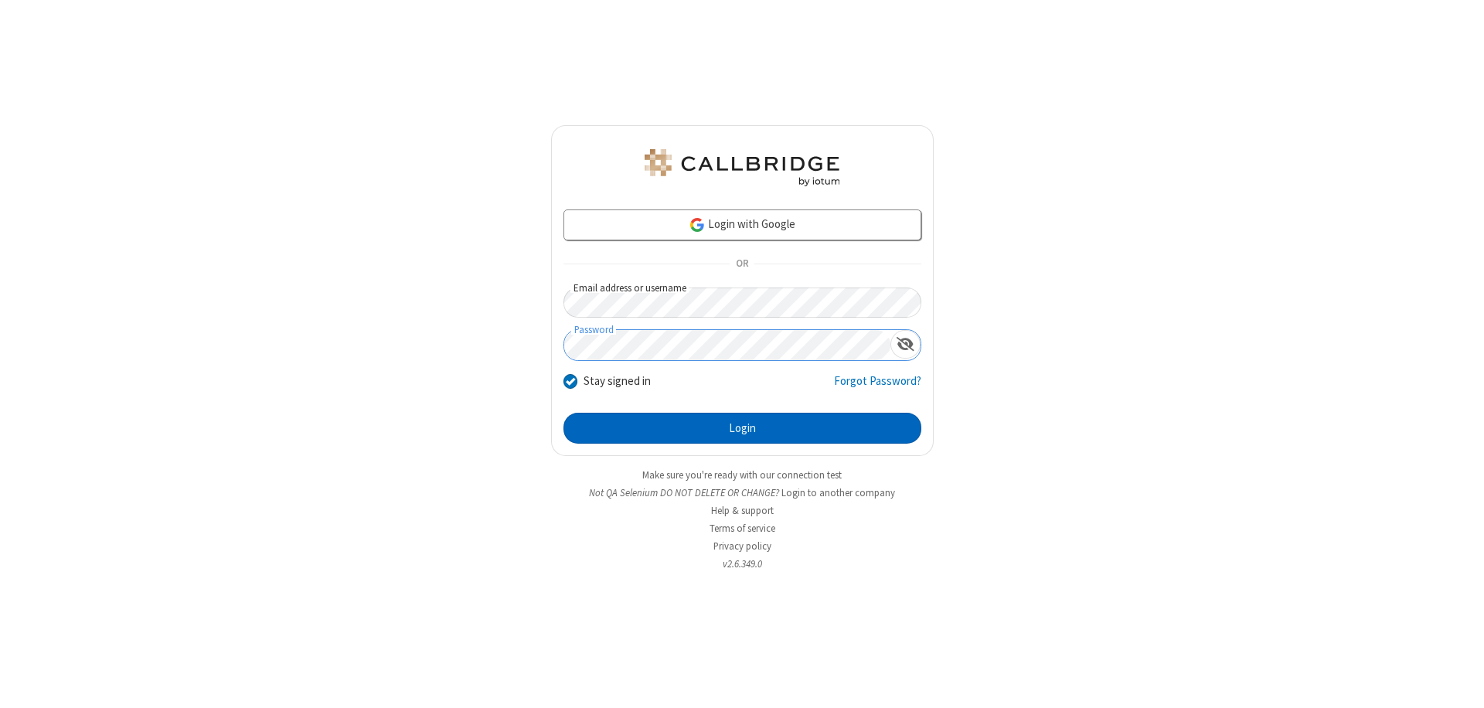
click at [742, 428] on button "Login" at bounding box center [742, 428] width 358 height 31
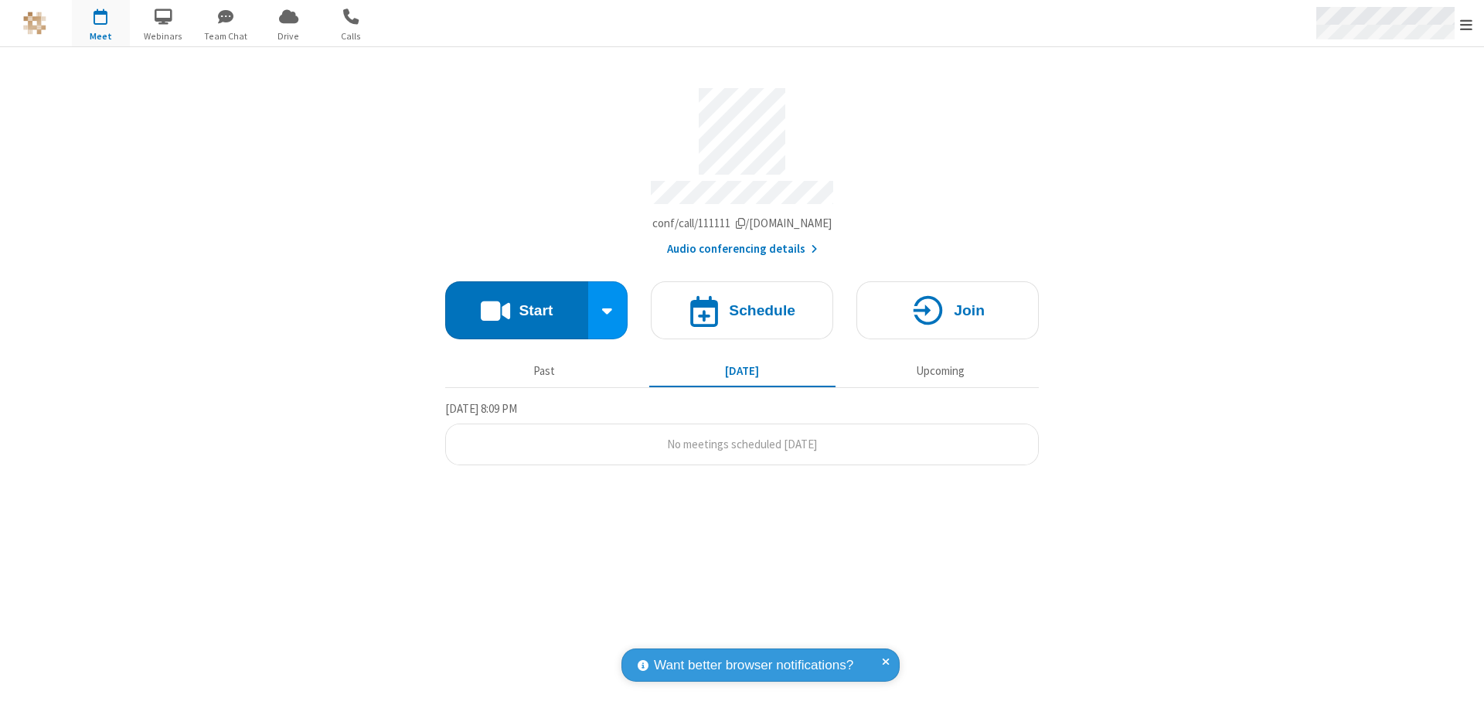
click at [1466, 24] on span "Open menu" at bounding box center [1466, 24] width 12 height 15
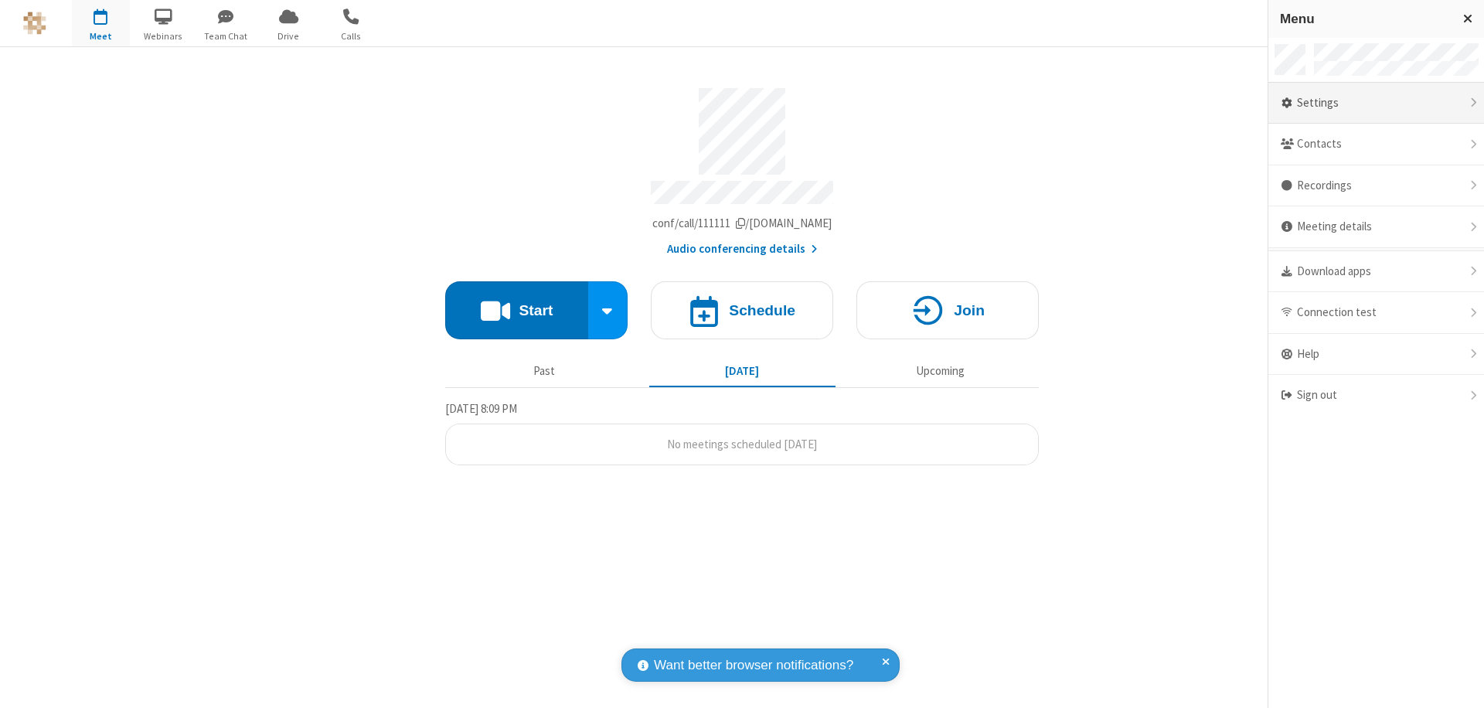
click at [1376, 103] on div "Settings" at bounding box center [1376, 104] width 216 height 42
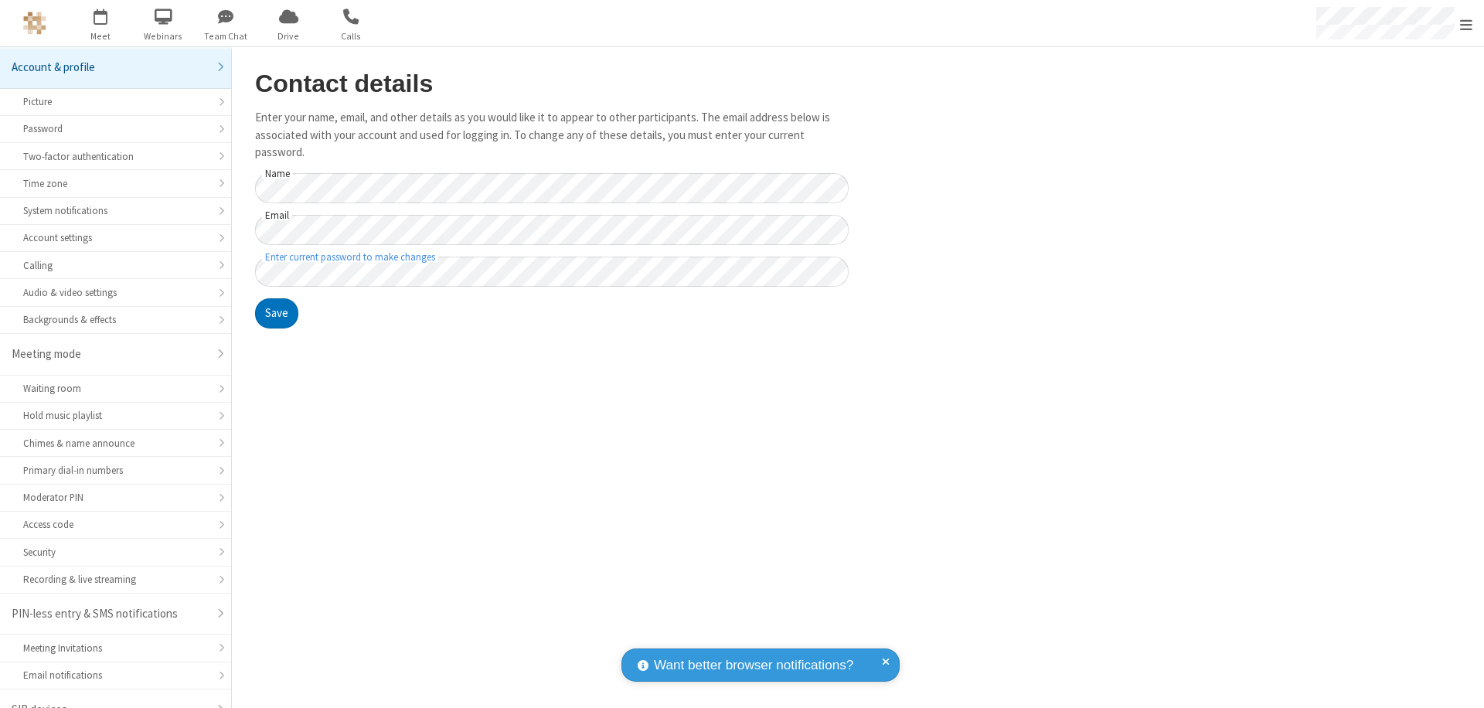
scroll to position [22, 0]
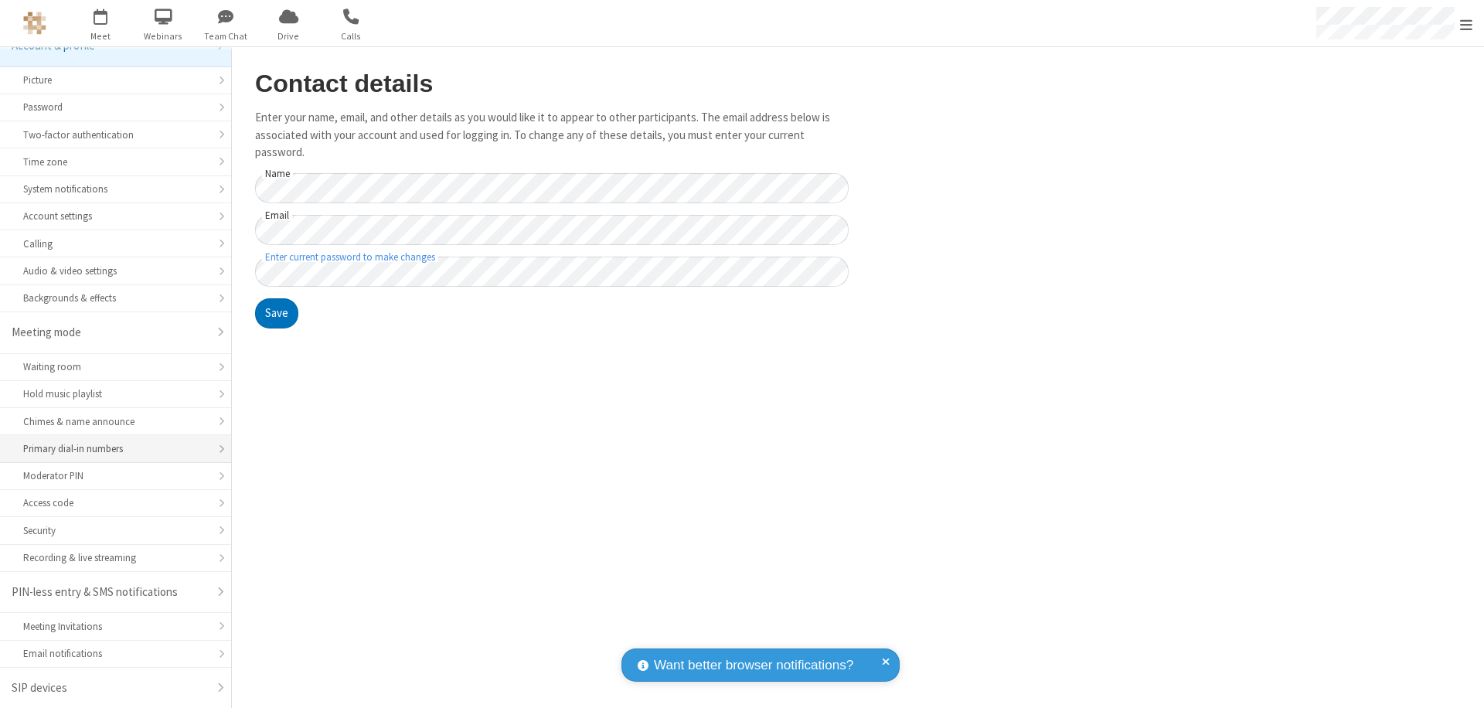
click at [110, 449] on div "Primary dial-in numbers" at bounding box center [115, 448] width 185 height 15
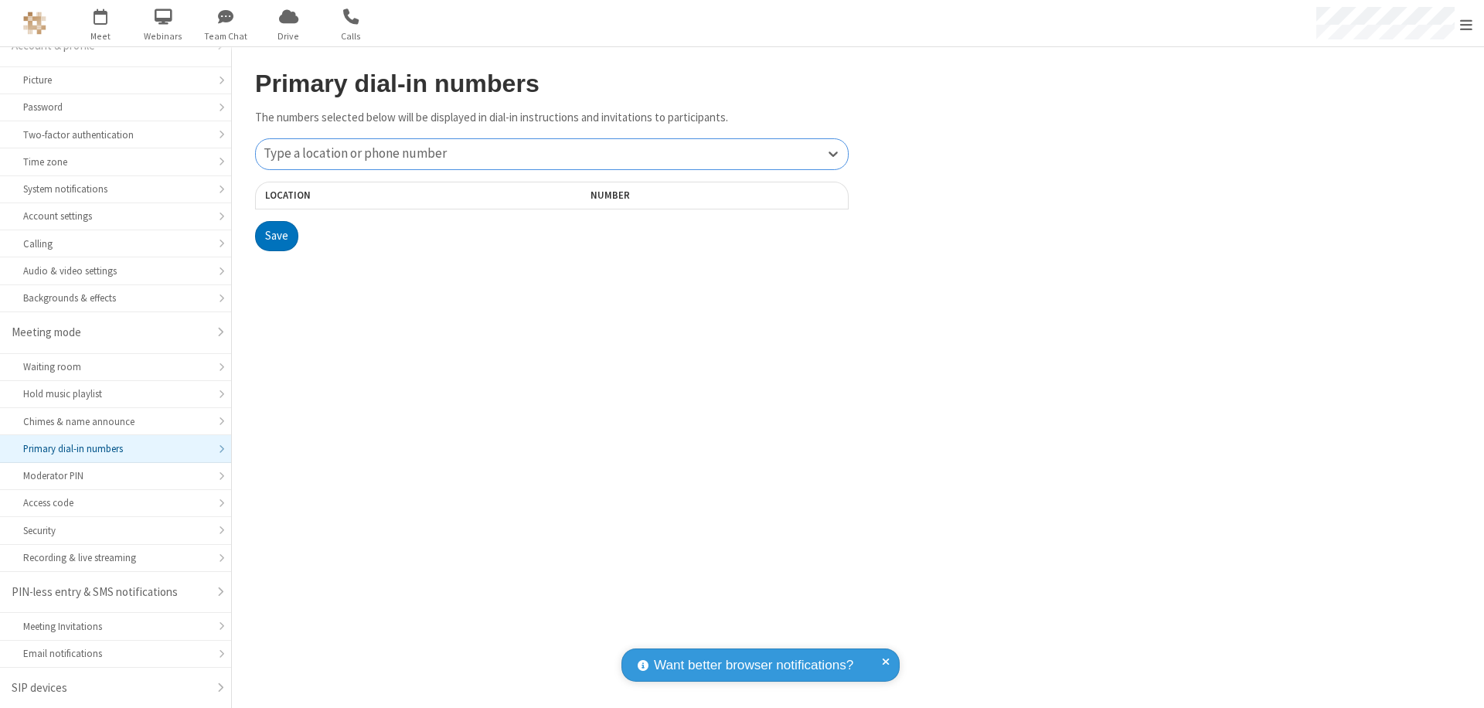
click at [552, 154] on div "Type a location or phone number" at bounding box center [552, 154] width 592 height 30
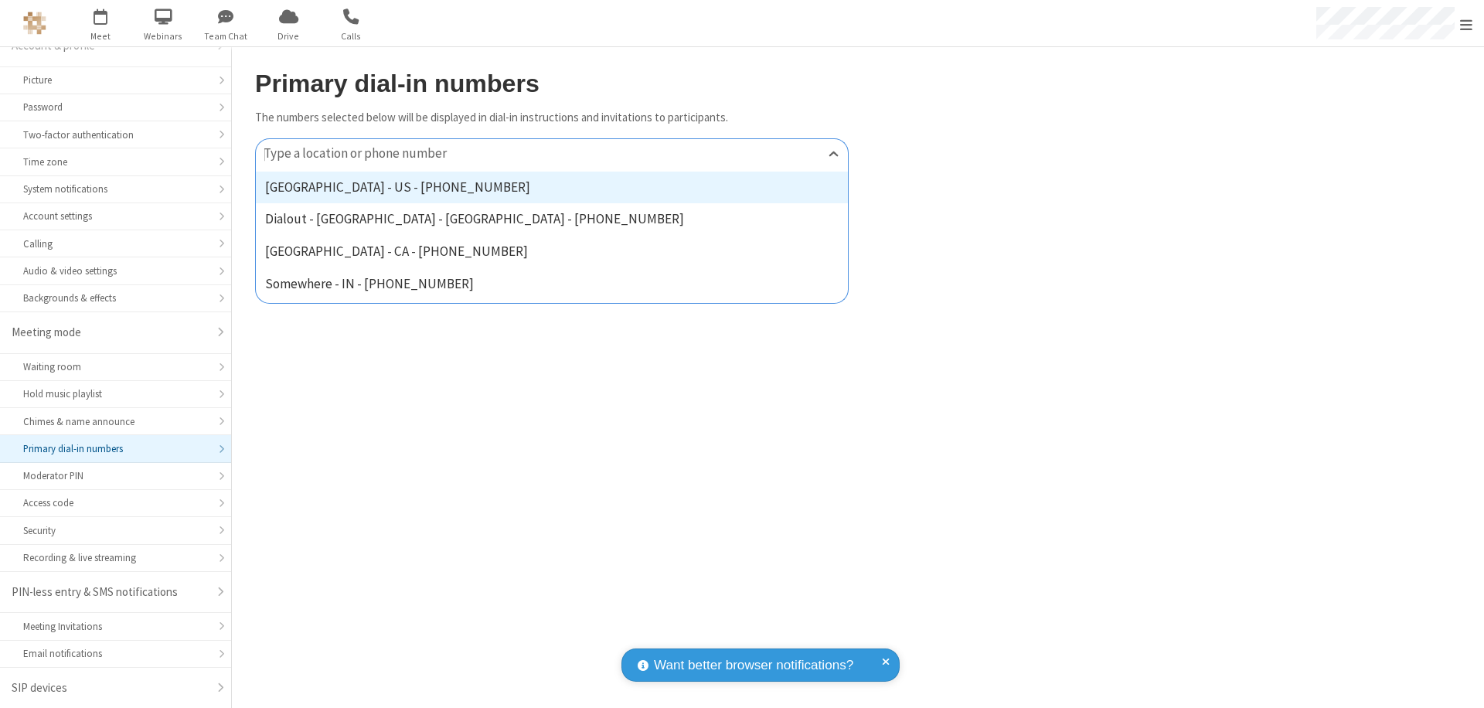
type input "[PHONE_NUMBER]"
